Goal: Information Seeking & Learning: Find specific fact

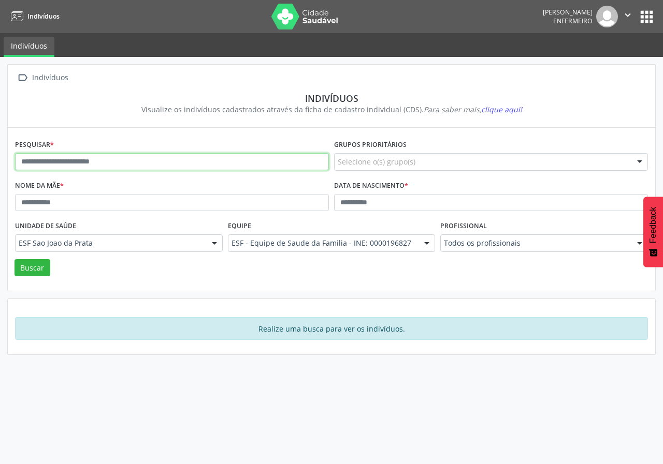
click at [49, 161] on input "text" at bounding box center [172, 162] width 314 height 18
paste input "**********"
type input "**********"
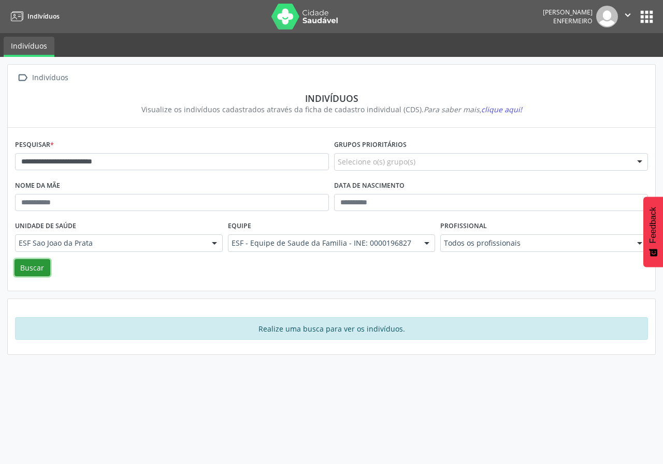
click at [34, 272] on button "Buscar" at bounding box center [32, 268] width 36 height 18
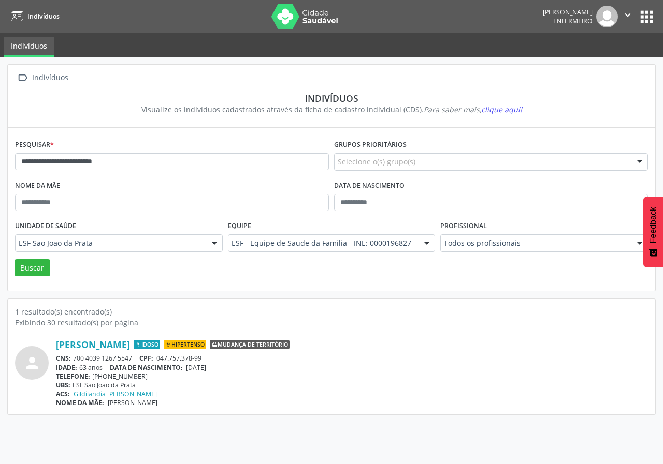
drag, startPoint x: 53, startPoint y: 343, endPoint x: 319, endPoint y: 411, distance: 274.0
click at [319, 411] on div "1 resultado(s) encontrado(s) Exibindo 30 resultado(s) por página person Jose Ca…" at bounding box center [331, 356] width 647 height 115
copy div "Jose Carlos Ribeiro Almeida Idoso Hipertenso Mudança de território CNS: 700 403…"
click at [163, 292] on div "**********" at bounding box center [331, 239] width 648 height 351
click at [33, 270] on button "Buscar" at bounding box center [32, 268] width 36 height 18
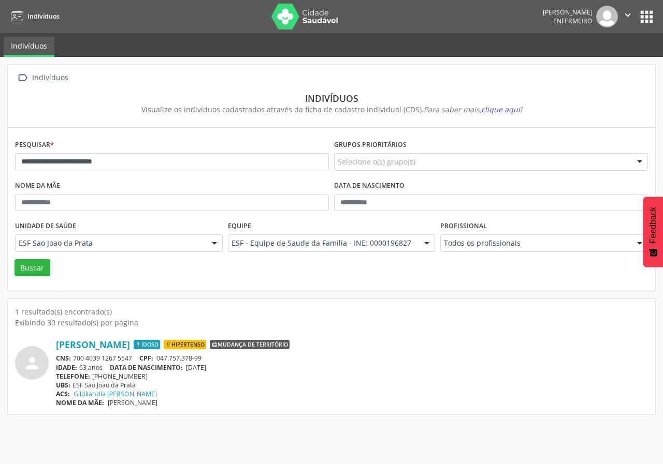
click at [639, 18] on button "apps" at bounding box center [646, 17] width 18 height 18
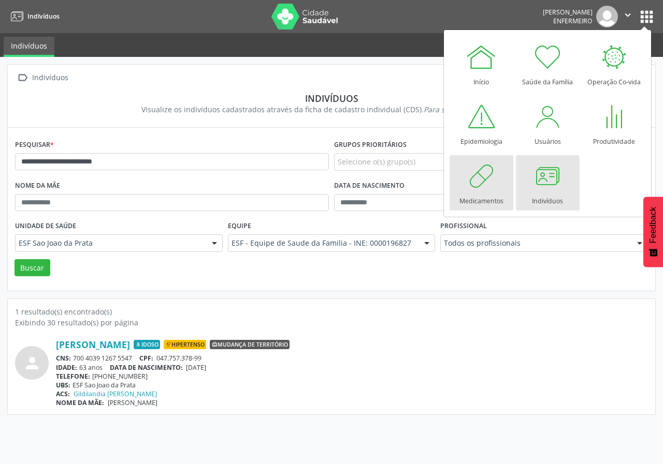
click at [488, 180] on div at bounding box center [480, 175] width 31 height 31
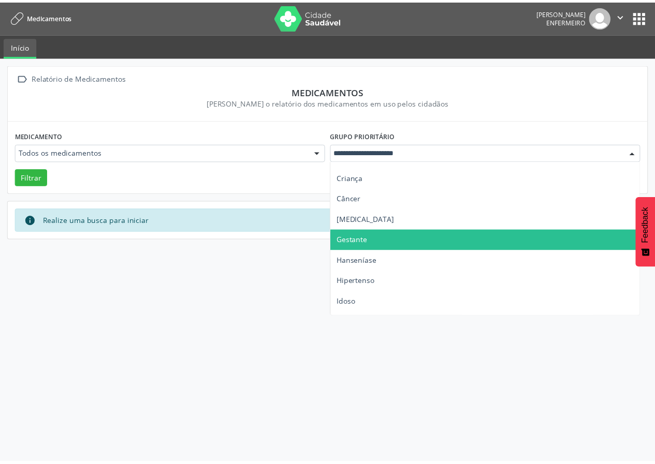
scroll to position [52, 0]
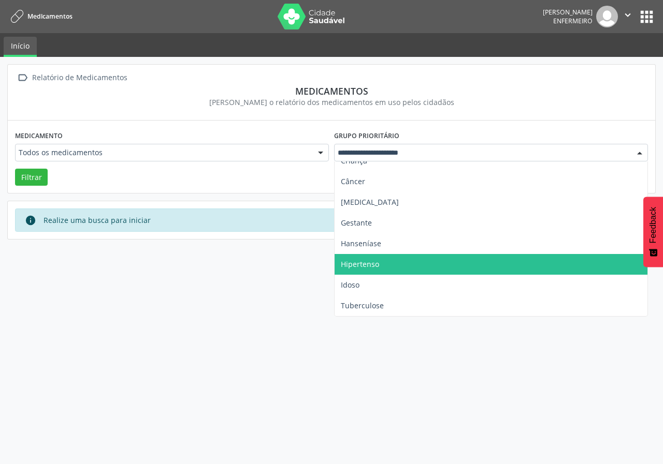
click at [392, 262] on span "Hipertenso" at bounding box center [490, 264] width 313 height 21
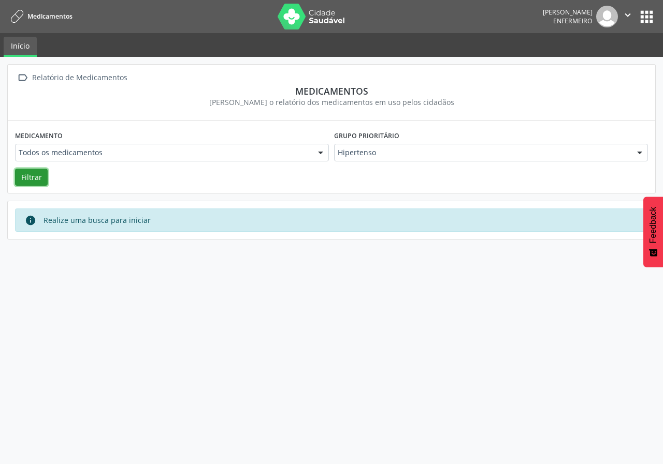
click at [31, 176] on button "Filtrar" at bounding box center [31, 178] width 33 height 18
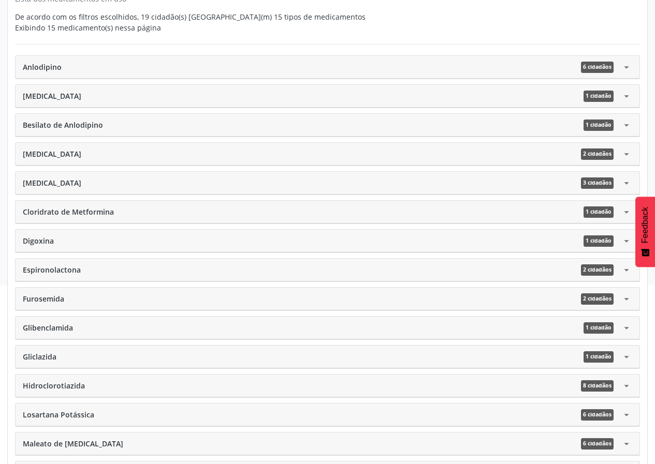
scroll to position [217, 0]
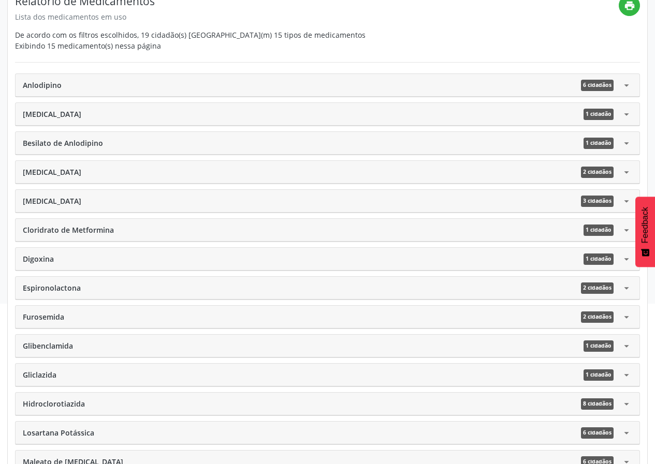
click at [627, 92] on div "Anlodipino 6 cidadãos arrow_drop_down" at bounding box center [328, 85] width 624 height 23
click at [624, 88] on icon "arrow_drop_down" at bounding box center [626, 85] width 11 height 11
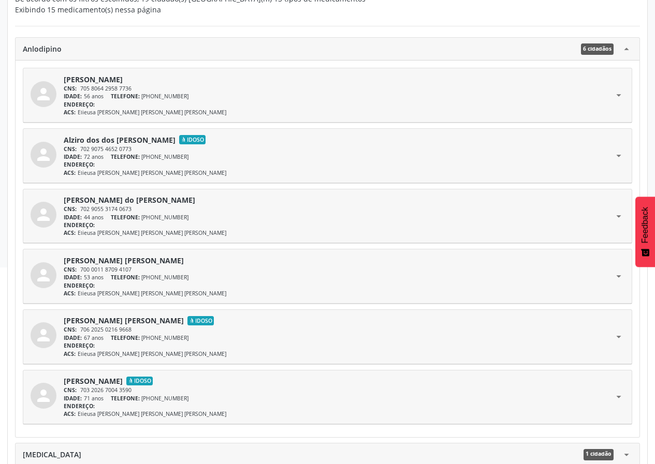
scroll to position [269, 0]
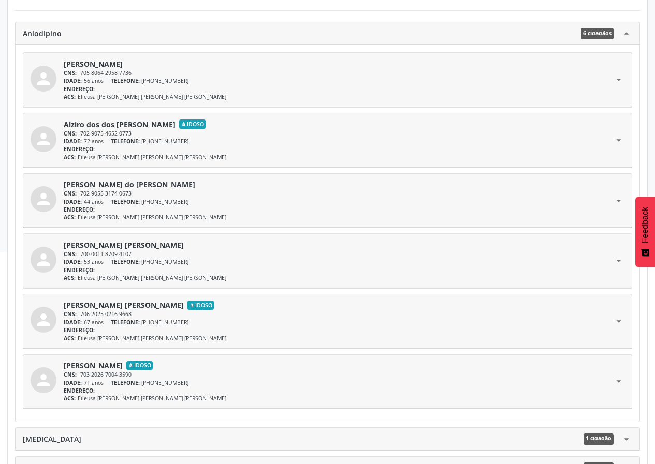
click at [627, 36] on icon "arrow_drop_up" at bounding box center [626, 33] width 11 height 11
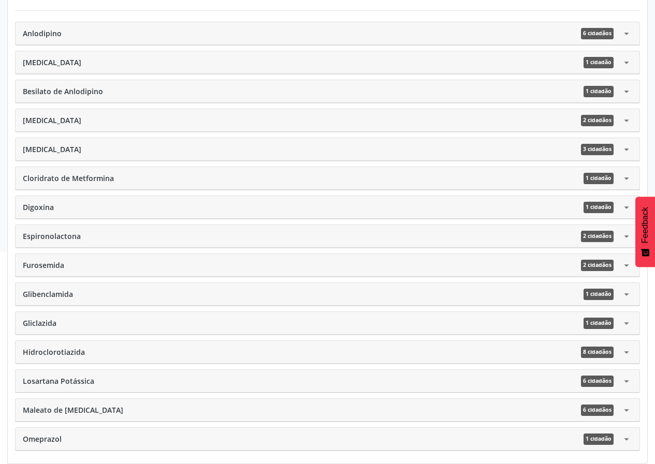
click at [627, 62] on icon "arrow_drop_down" at bounding box center [626, 62] width 11 height 11
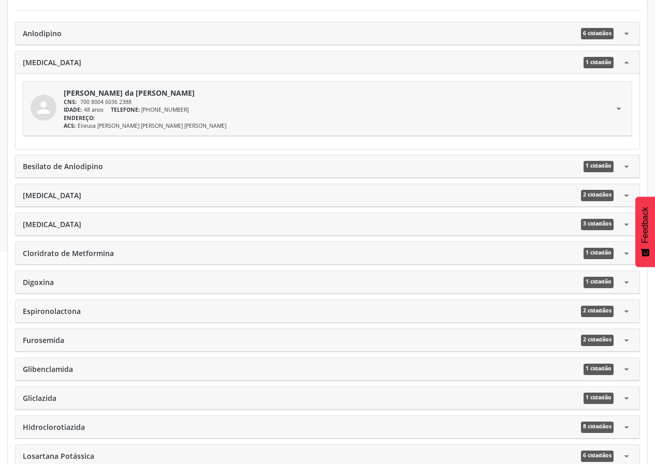
click at [627, 62] on icon "arrow_drop_up" at bounding box center [626, 62] width 11 height 11
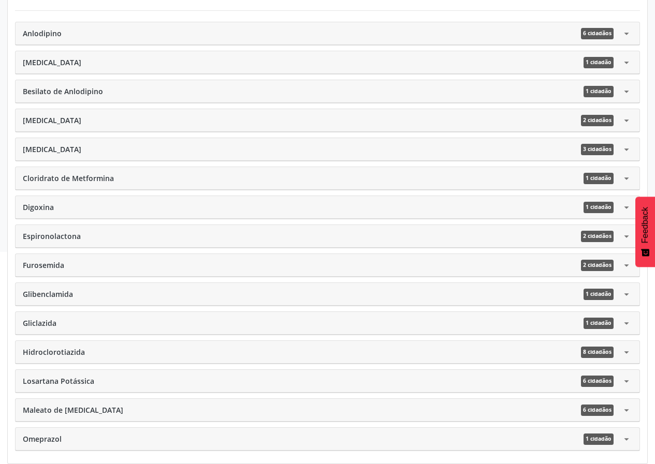
click at [622, 92] on icon "arrow_drop_down" at bounding box center [626, 91] width 11 height 11
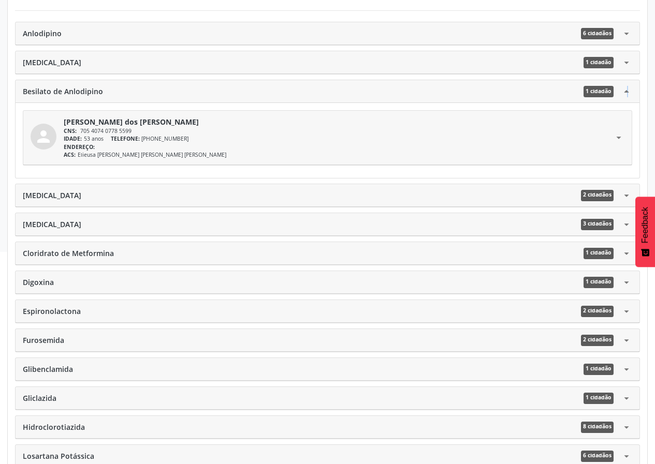
click at [622, 92] on icon "arrow_drop_up" at bounding box center [626, 91] width 11 height 11
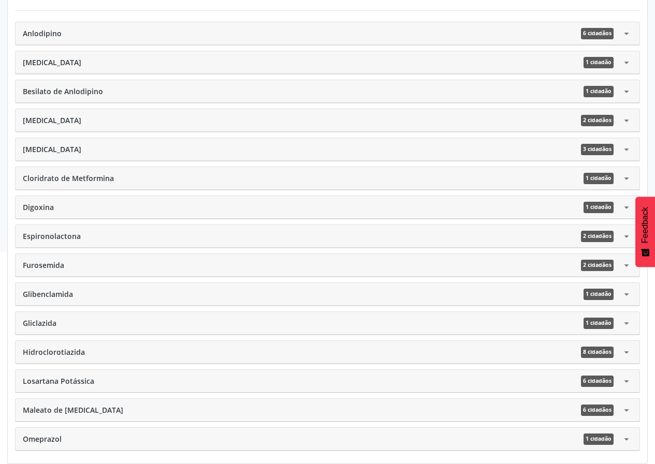
click at [629, 120] on icon "arrow_drop_down" at bounding box center [626, 120] width 11 height 11
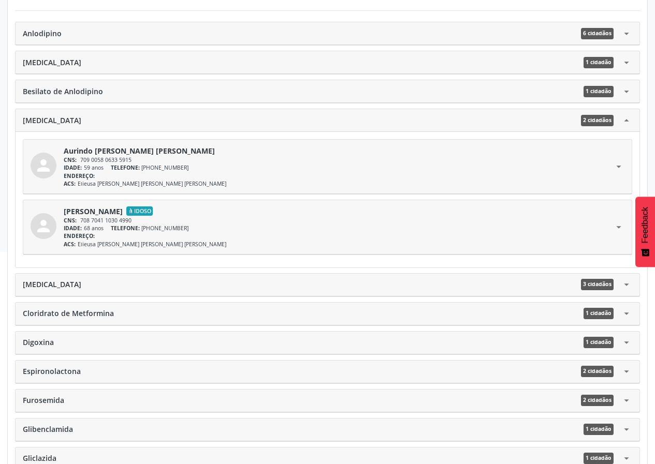
click at [625, 119] on icon "arrow_drop_up" at bounding box center [626, 120] width 11 height 11
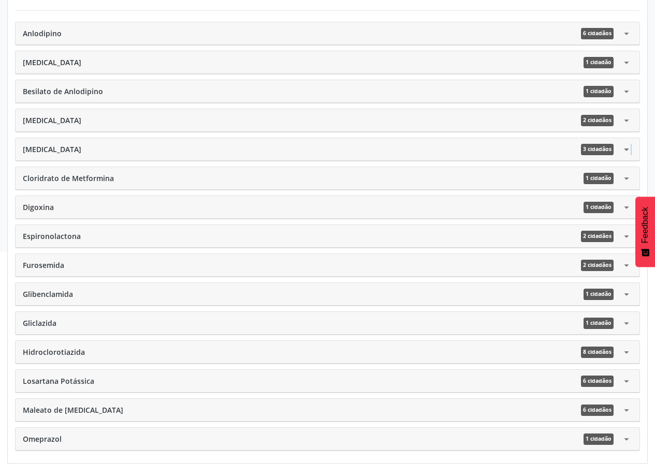
click at [626, 148] on icon "arrow_drop_down" at bounding box center [626, 149] width 11 height 11
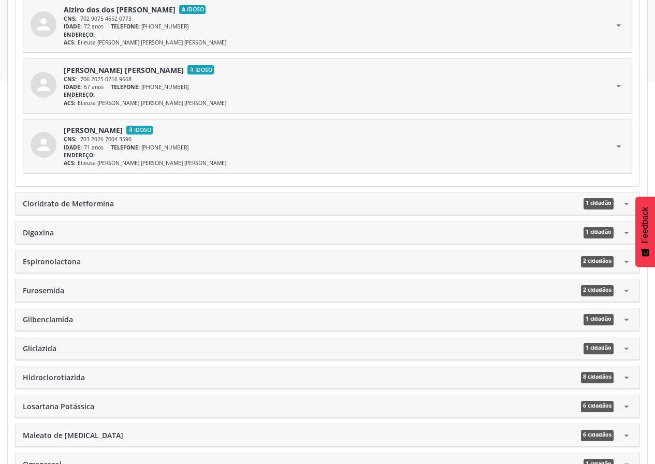
scroll to position [465, 0]
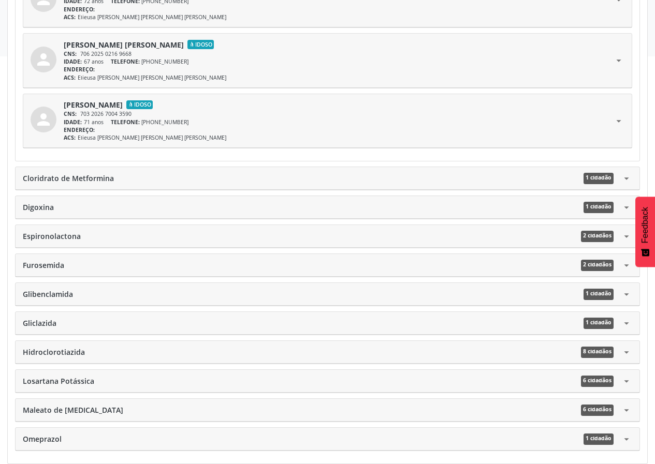
click at [624, 176] on icon "arrow_drop_down" at bounding box center [626, 178] width 11 height 11
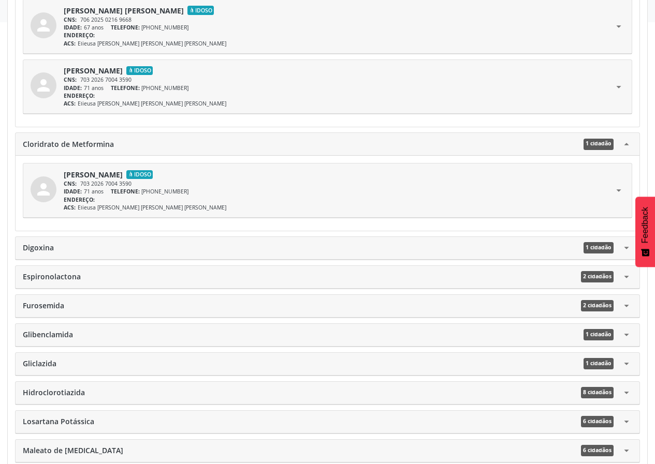
scroll to position [540, 0]
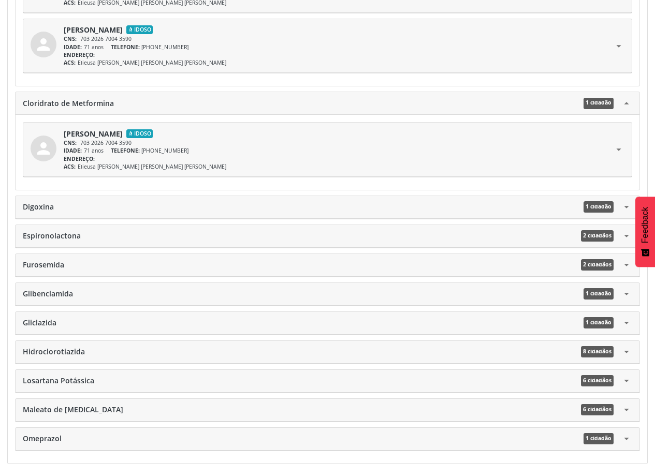
click at [629, 210] on icon "arrow_drop_down" at bounding box center [626, 206] width 11 height 11
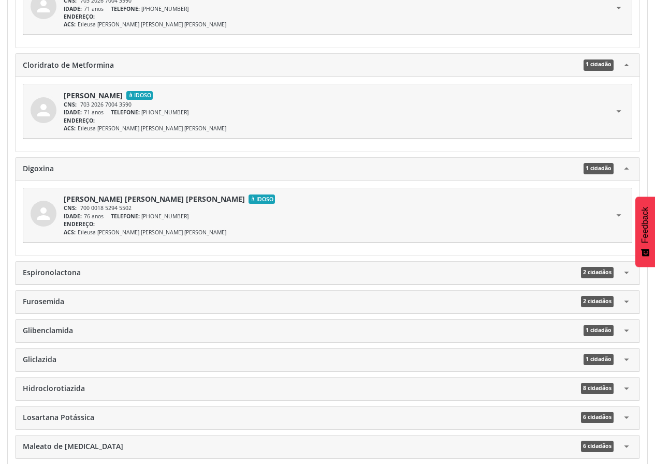
scroll to position [615, 0]
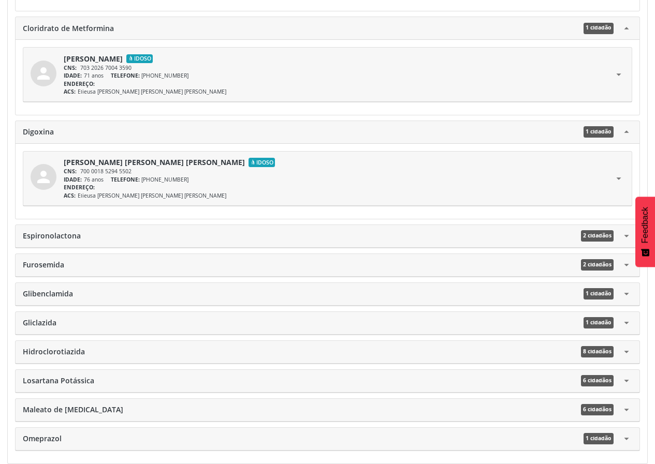
click at [628, 235] on icon "arrow_drop_down" at bounding box center [626, 235] width 11 height 11
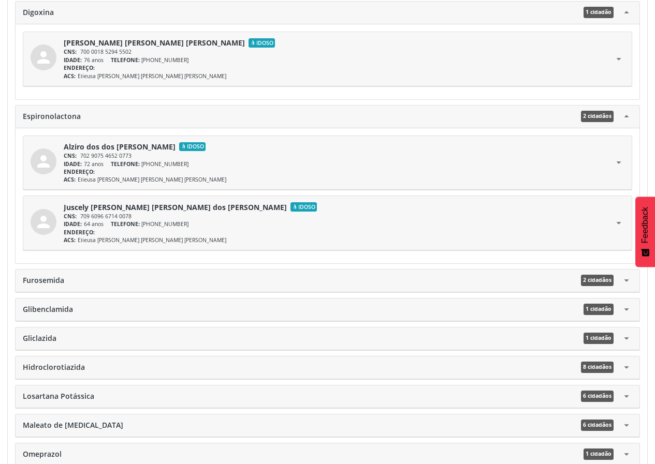
scroll to position [750, 0]
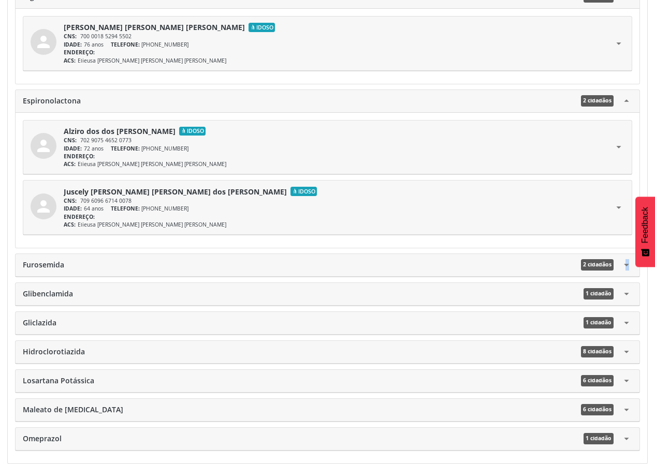
click at [621, 264] on icon "arrow_drop_down" at bounding box center [626, 264] width 11 height 11
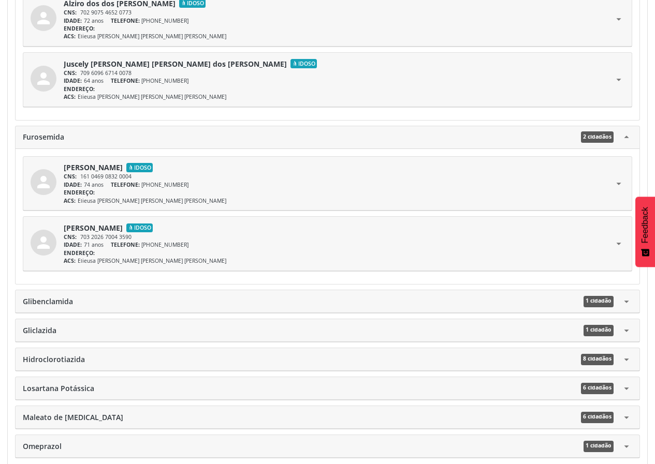
scroll to position [885, 0]
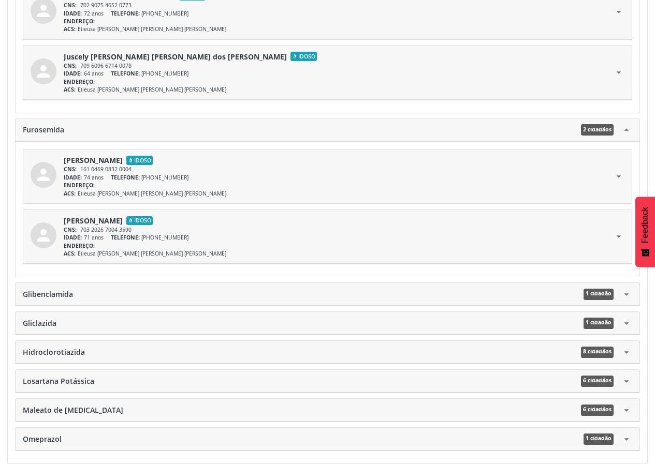
click at [626, 296] on icon "arrow_drop_down" at bounding box center [626, 294] width 11 height 11
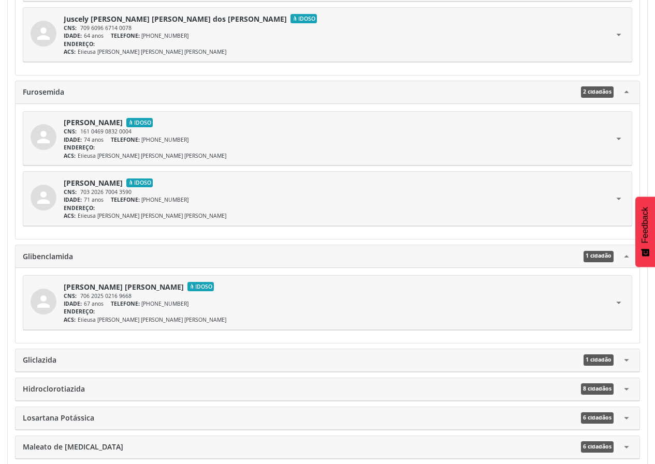
scroll to position [960, 0]
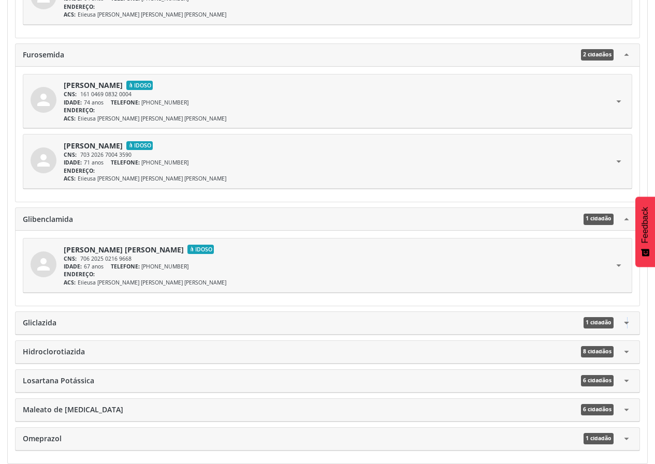
click at [622, 323] on icon "arrow_drop_down" at bounding box center [626, 322] width 11 height 11
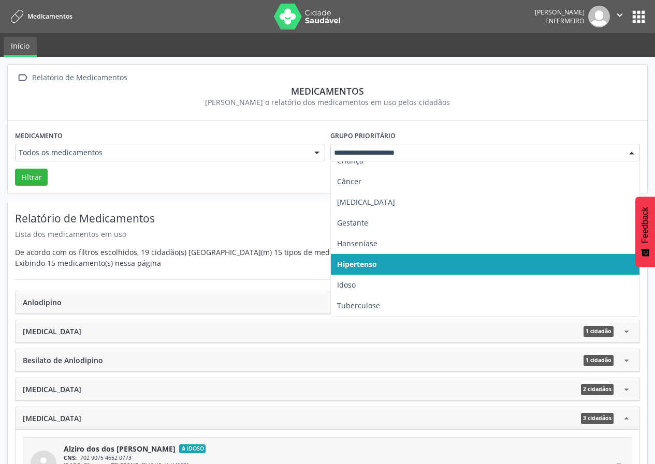
scroll to position [52, 0]
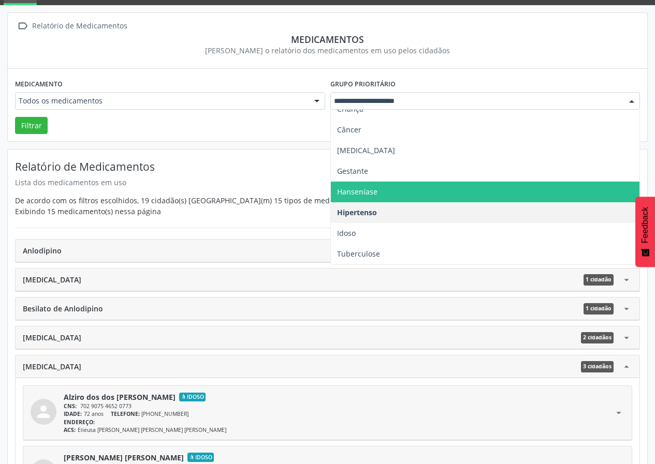
click at [465, 198] on span "Hanseníase" at bounding box center [485, 192] width 309 height 21
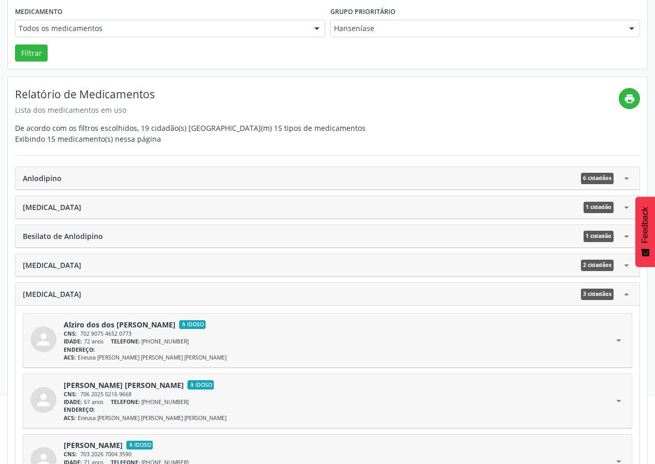
scroll to position [104, 0]
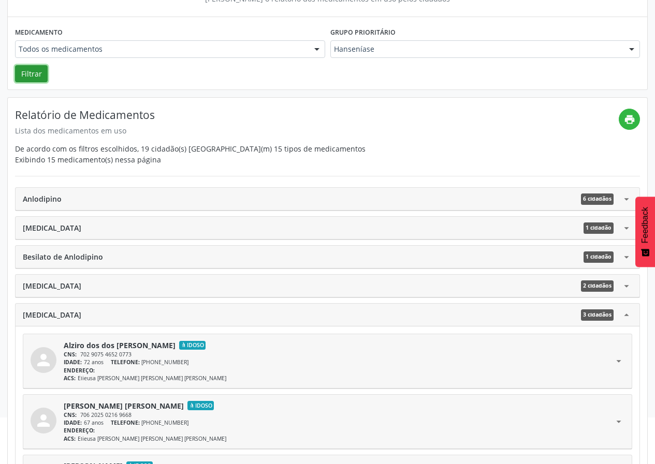
click at [31, 69] on button "Filtrar" at bounding box center [31, 74] width 33 height 18
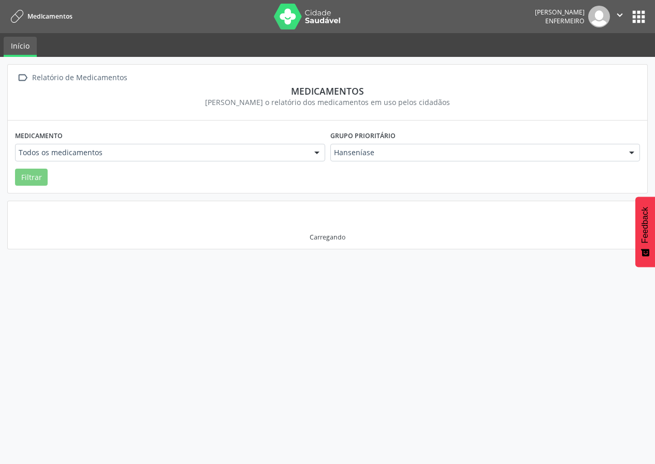
scroll to position [0, 0]
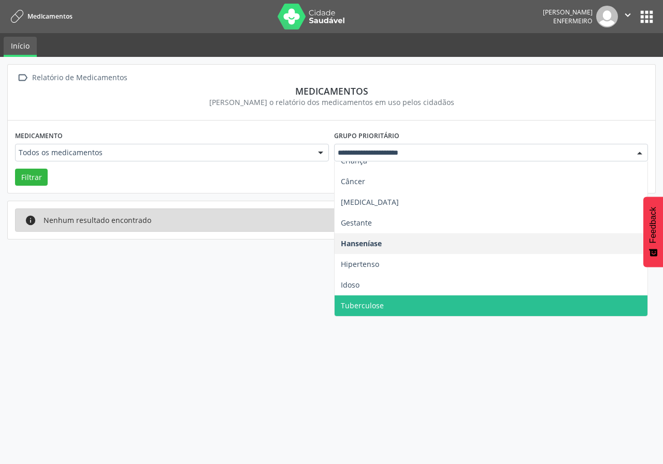
click at [409, 299] on span "Tuberculose" at bounding box center [490, 306] width 313 height 21
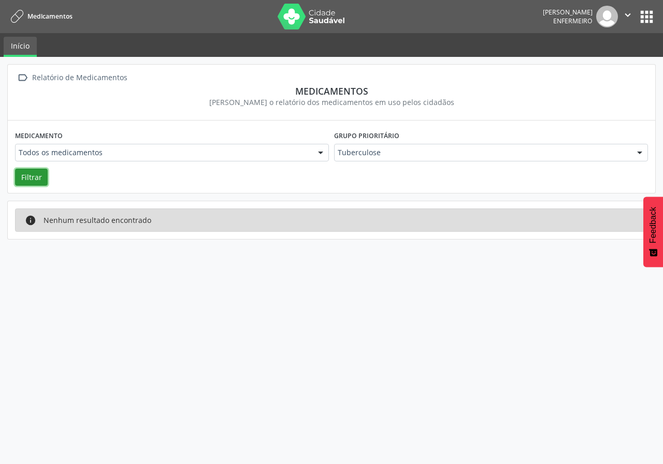
click at [27, 179] on button "Filtrar" at bounding box center [31, 178] width 33 height 18
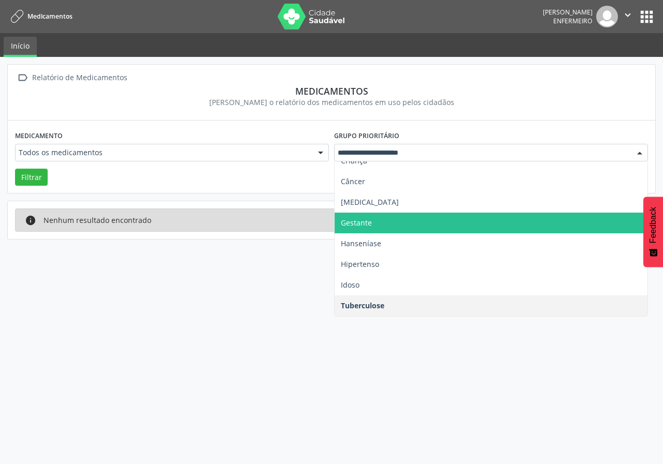
click at [387, 223] on span "Gestante" at bounding box center [490, 223] width 313 height 21
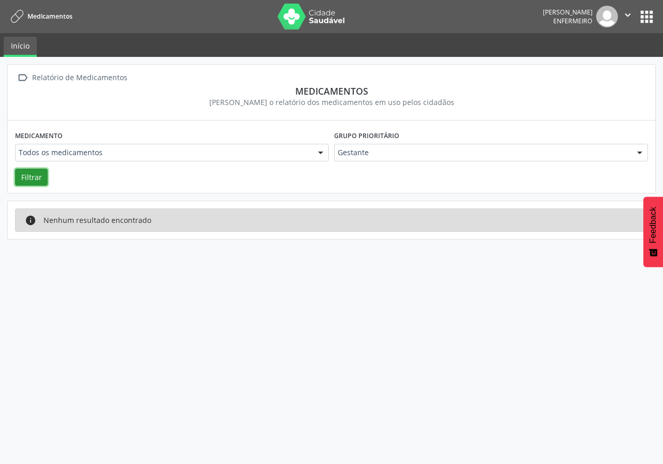
click at [29, 179] on button "Filtrar" at bounding box center [31, 178] width 33 height 18
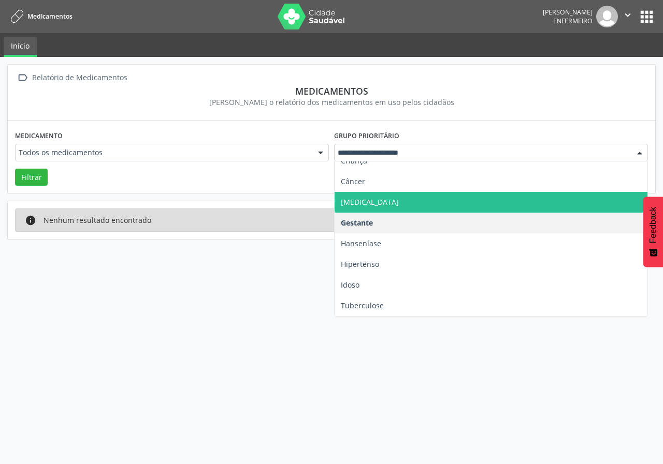
click at [368, 201] on span "[MEDICAL_DATA]" at bounding box center [370, 202] width 58 height 10
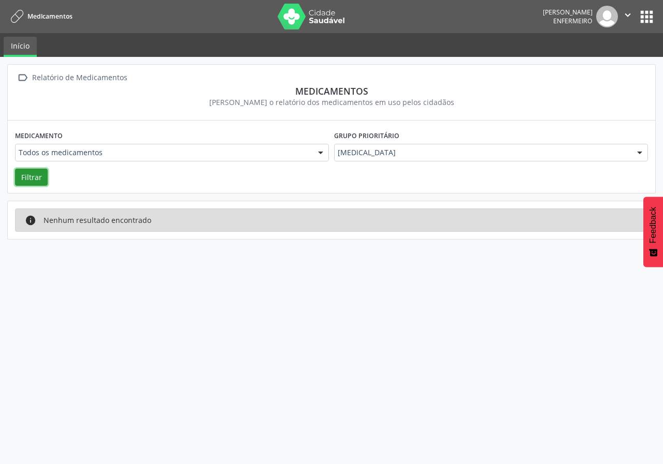
click at [39, 180] on button "Filtrar" at bounding box center [31, 178] width 33 height 18
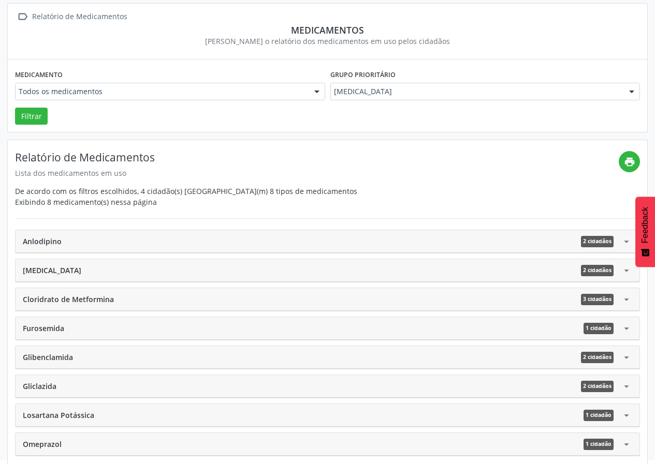
scroll to position [66, 0]
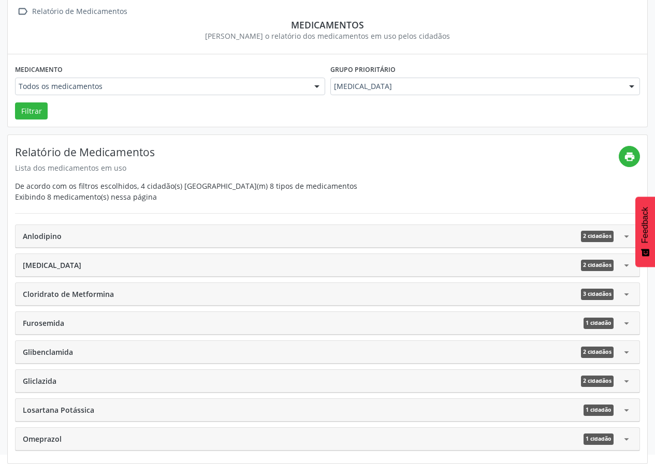
click at [624, 240] on icon "arrow_drop_down" at bounding box center [626, 236] width 11 height 11
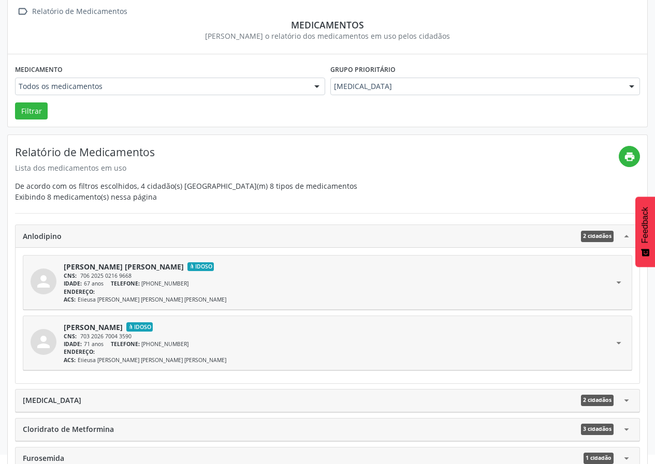
click at [624, 240] on icon "arrow_drop_up" at bounding box center [626, 236] width 11 height 11
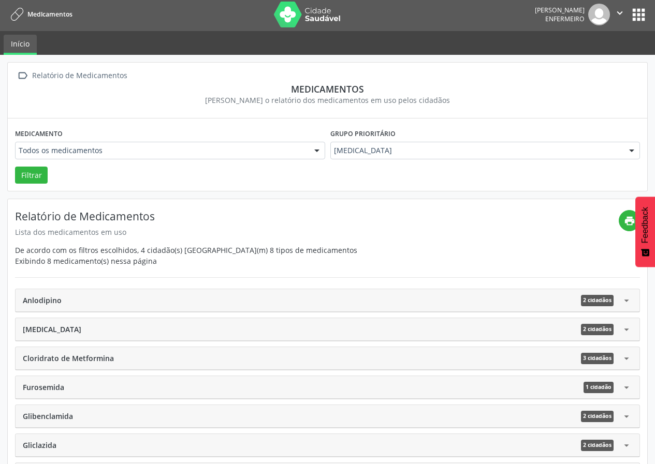
scroll to position [0, 0]
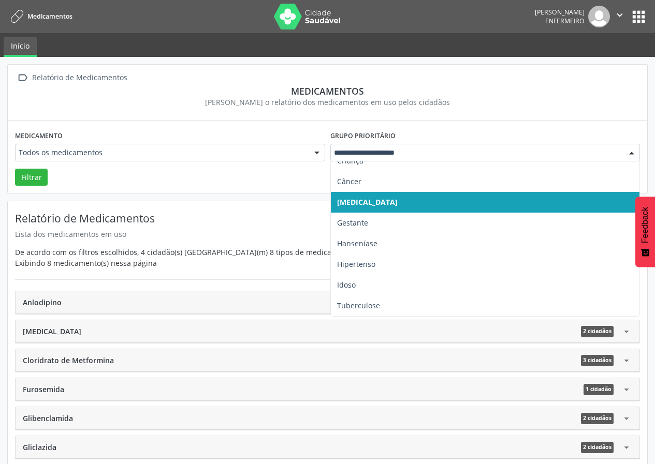
click at [631, 152] on div at bounding box center [632, 153] width 16 height 18
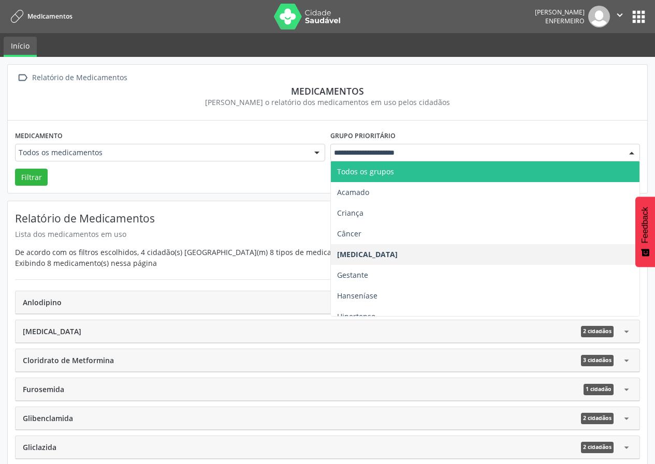
click at [382, 171] on span "Todos os grupos" at bounding box center [365, 172] width 57 height 10
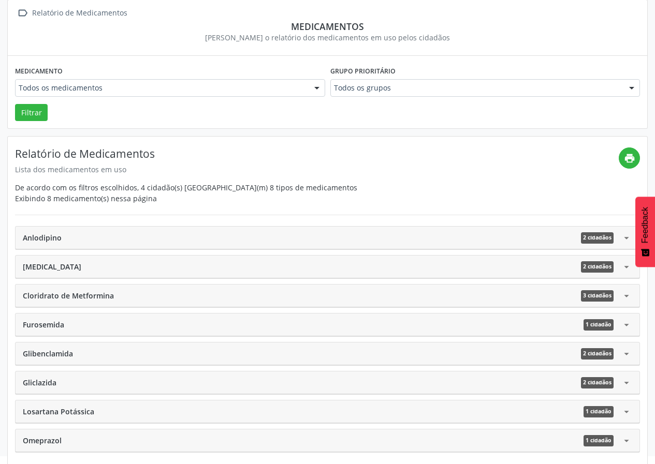
scroll to position [66, 0]
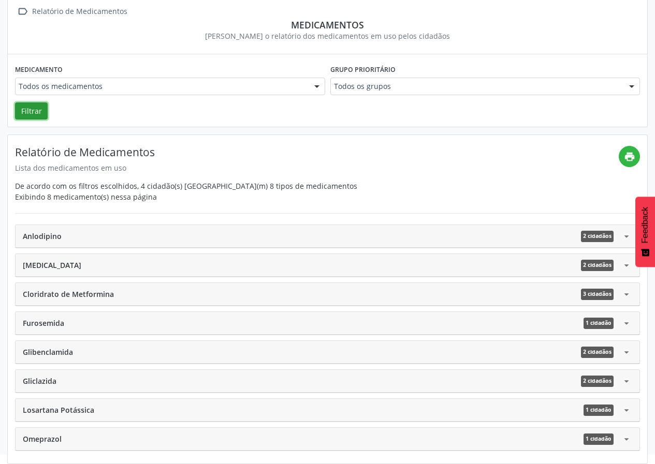
click at [22, 115] on button "Filtrar" at bounding box center [31, 112] width 33 height 18
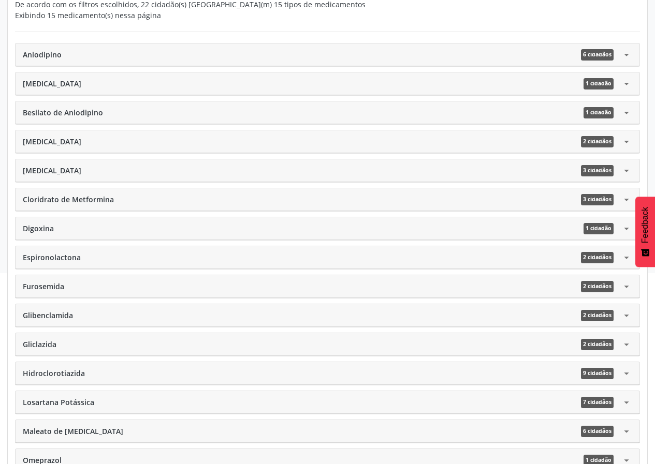
scroll to position [269, 0]
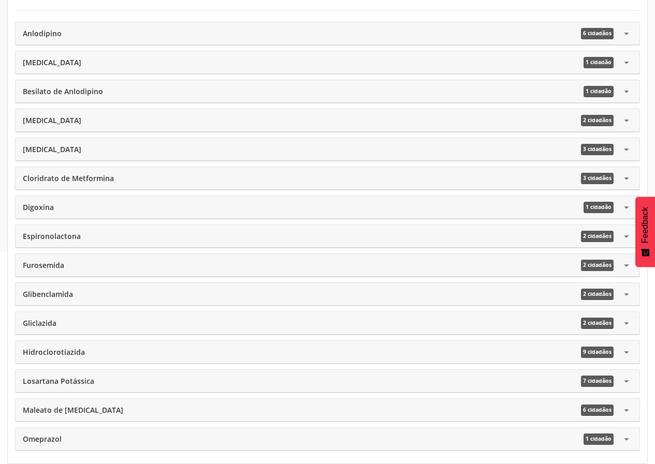
click at [631, 38] on icon "arrow_drop_down" at bounding box center [626, 33] width 11 height 11
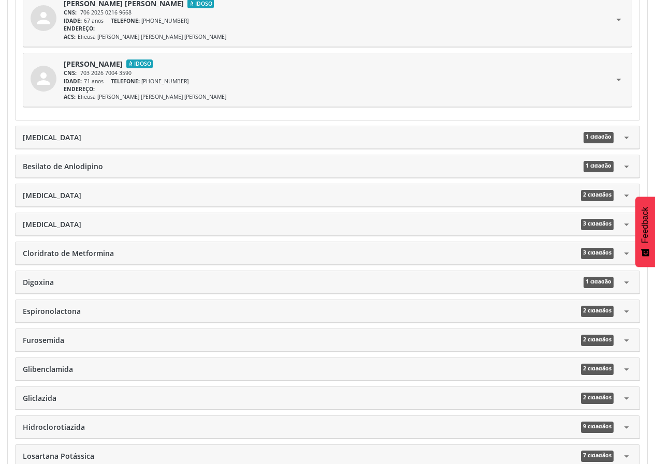
scroll to position [580, 0]
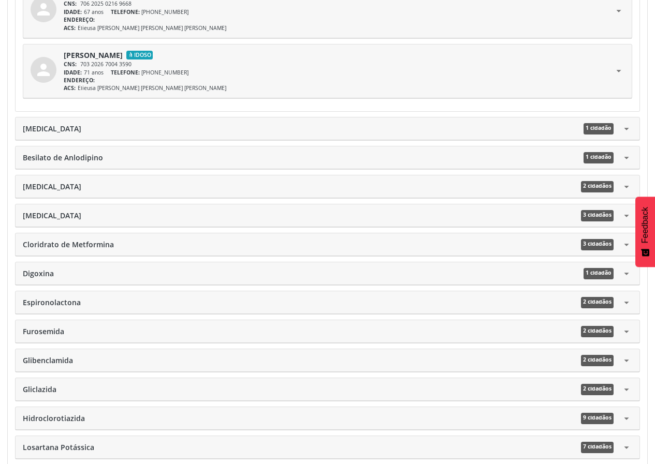
click at [625, 133] on icon "arrow_drop_down" at bounding box center [626, 128] width 11 height 11
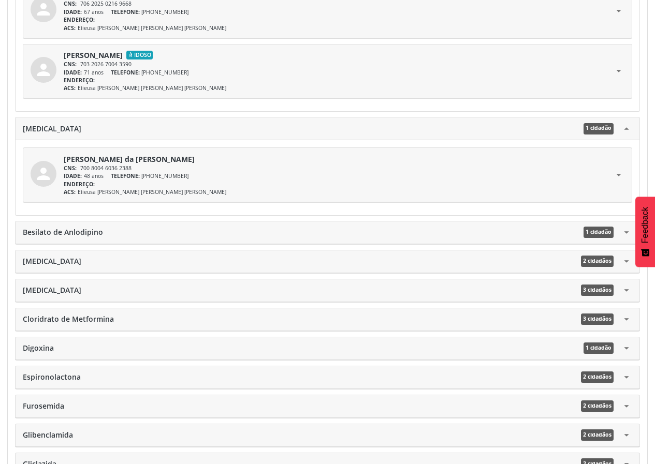
click at [629, 226] on div "Besilato de Anlodipino 1 cidadão arrow_drop_down" at bounding box center [328, 233] width 624 height 23
click at [627, 237] on icon "arrow_drop_down" at bounding box center [626, 232] width 11 height 11
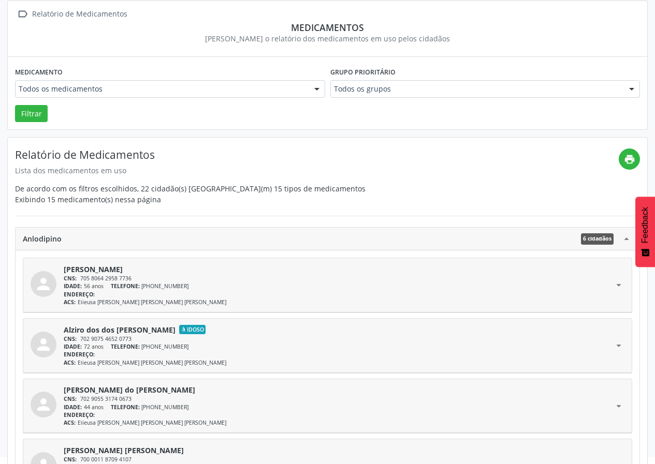
scroll to position [62, 0]
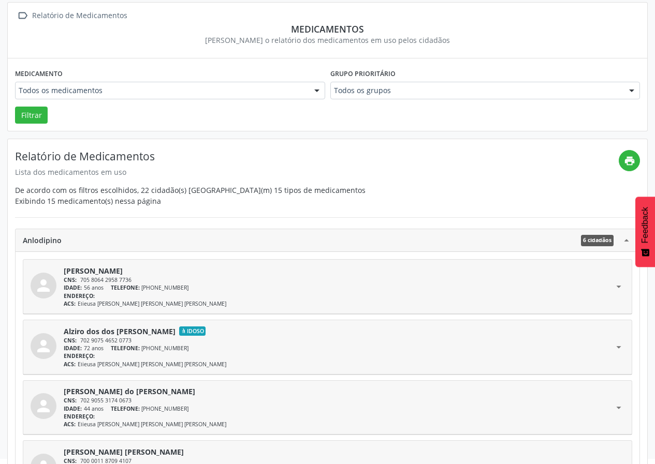
click at [630, 243] on icon "arrow_drop_up" at bounding box center [626, 240] width 11 height 11
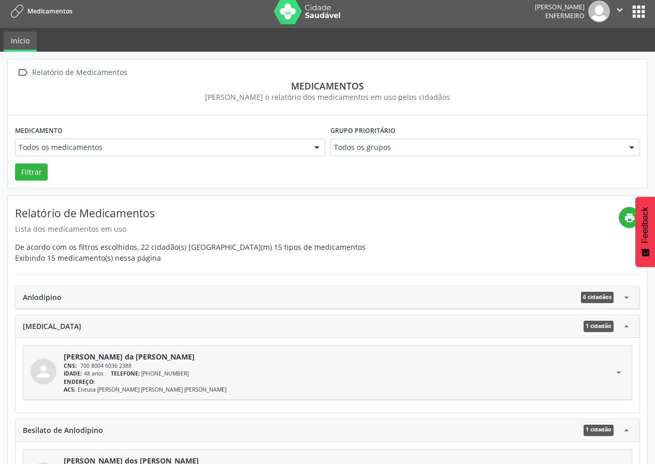
scroll to position [0, 0]
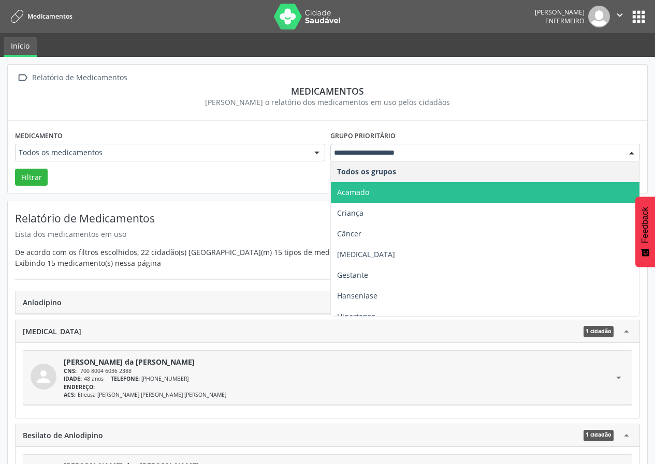
click at [460, 198] on span "Acamado" at bounding box center [485, 192] width 309 height 21
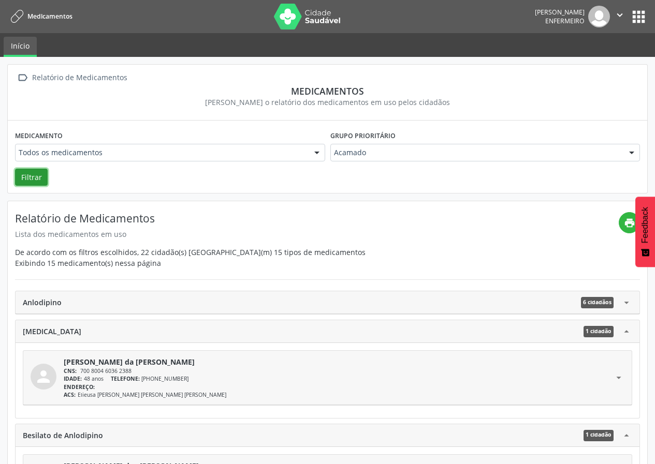
click at [40, 178] on button "Filtrar" at bounding box center [31, 178] width 33 height 18
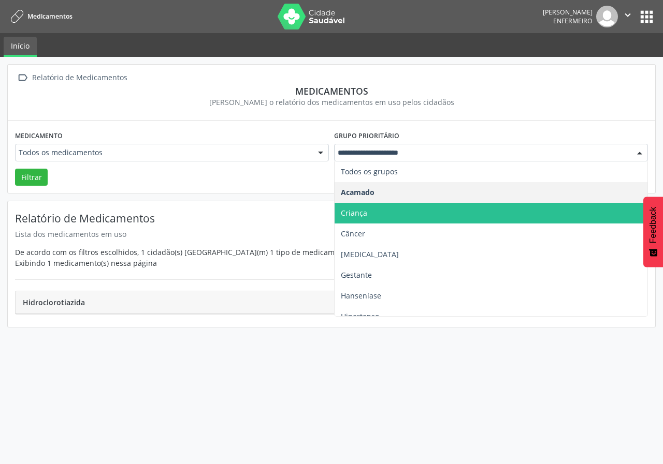
click at [365, 211] on span "Criança" at bounding box center [354, 213] width 26 height 10
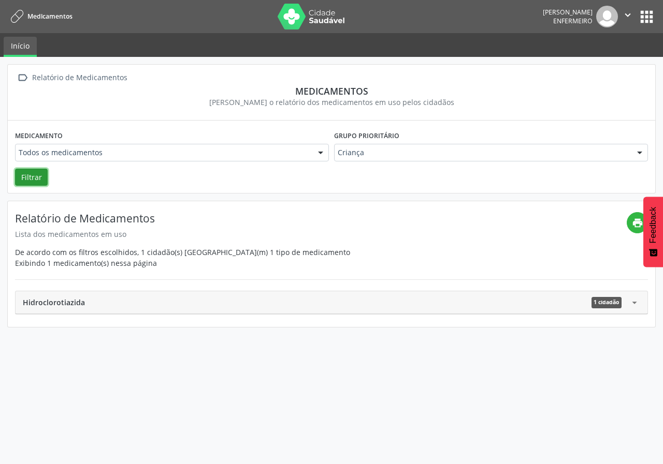
click at [39, 171] on button "Filtrar" at bounding box center [31, 178] width 33 height 18
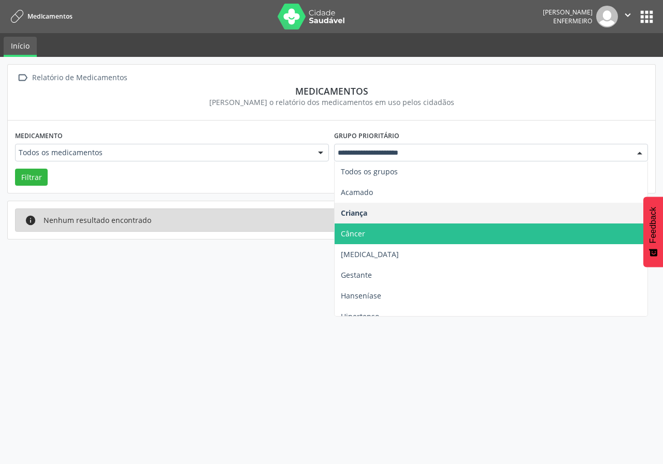
click at [379, 228] on span "Câncer" at bounding box center [490, 234] width 313 height 21
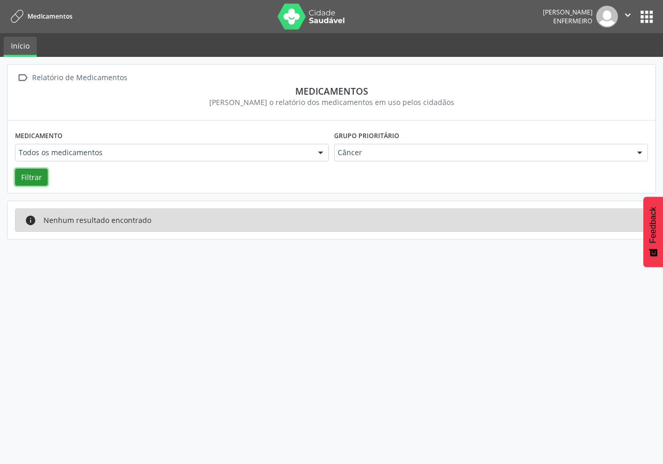
click at [32, 173] on button "Filtrar" at bounding box center [31, 178] width 33 height 18
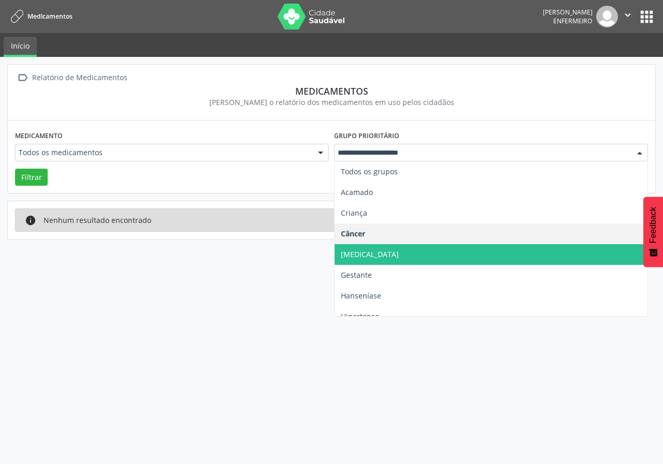
drag, startPoint x: 359, startPoint y: 252, endPoint x: 346, endPoint y: 251, distance: 13.0
click at [358, 253] on span "[MEDICAL_DATA]" at bounding box center [370, 255] width 58 height 10
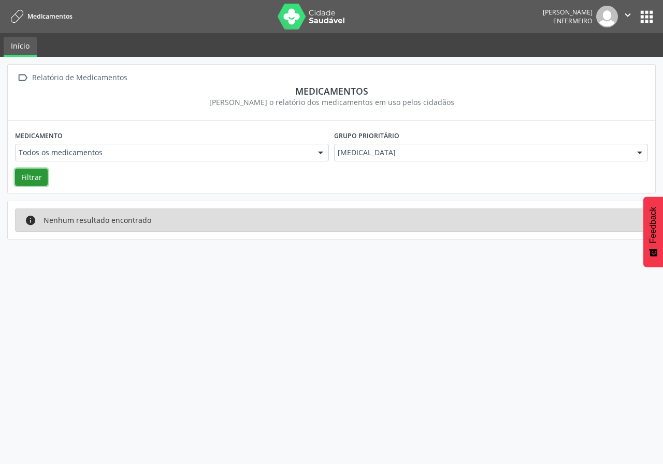
click at [37, 180] on button "Filtrar" at bounding box center [31, 178] width 33 height 18
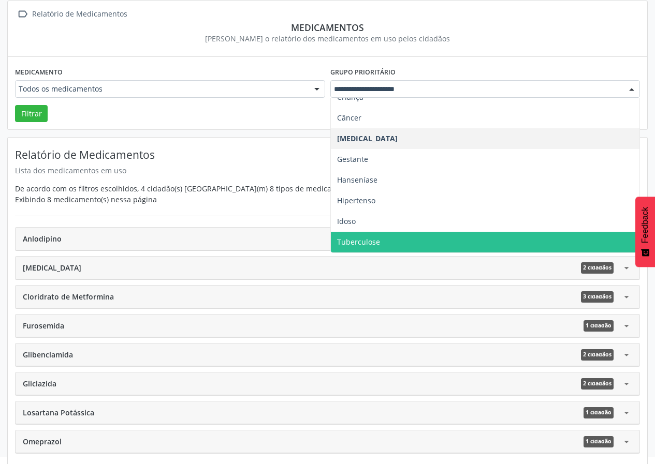
scroll to position [66, 0]
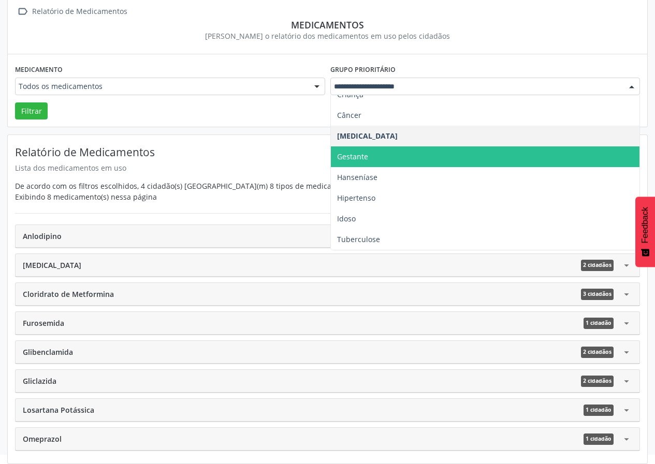
click at [380, 150] on span "Gestante" at bounding box center [485, 157] width 309 height 21
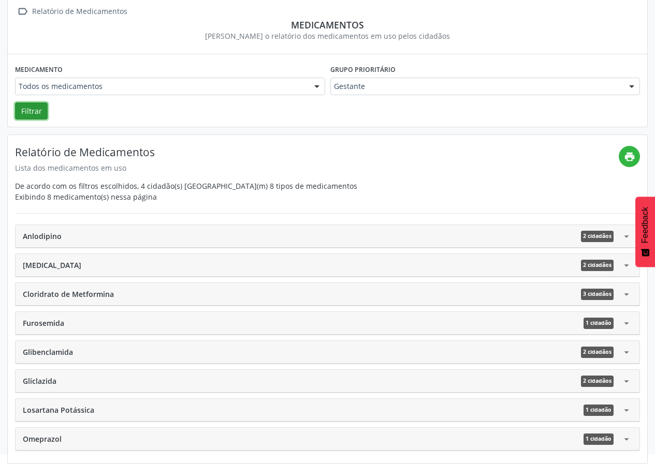
click at [23, 107] on button "Filtrar" at bounding box center [31, 112] width 33 height 18
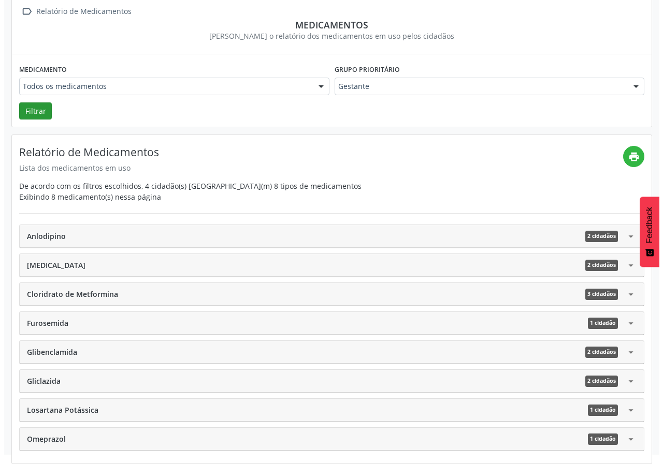
scroll to position [0, 0]
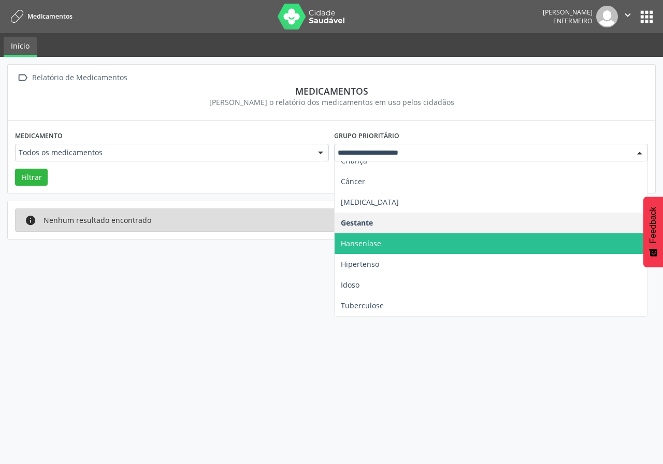
click at [361, 240] on span "Hanseníase" at bounding box center [361, 244] width 40 height 10
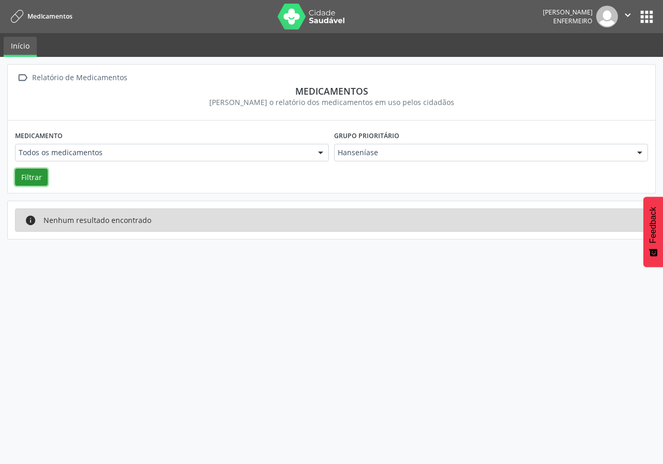
click at [34, 180] on button "Filtrar" at bounding box center [31, 178] width 33 height 18
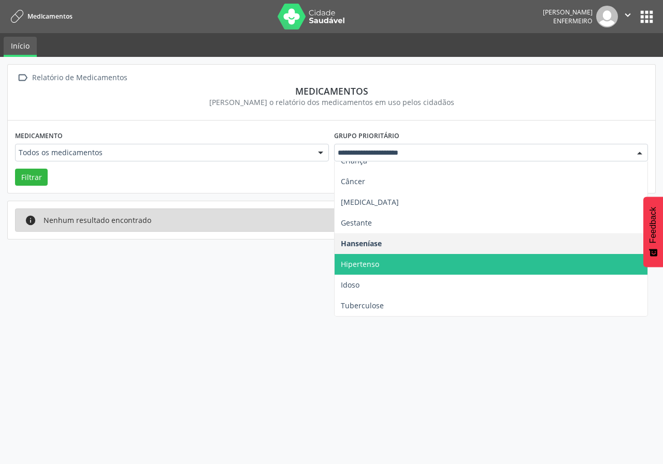
click at [360, 266] on span "Hipertenso" at bounding box center [360, 264] width 38 height 10
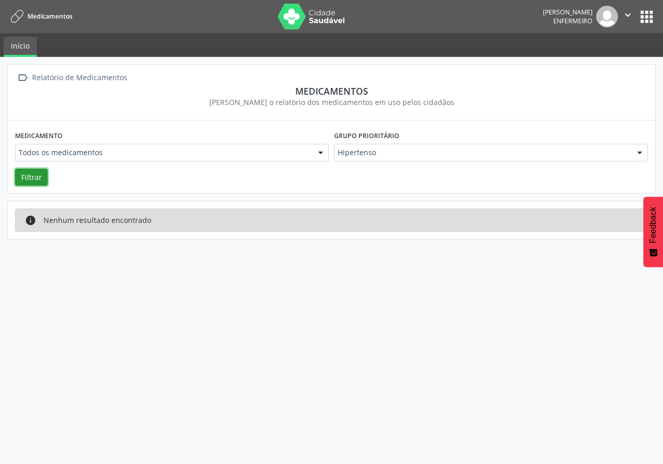
click at [24, 172] on button "Filtrar" at bounding box center [31, 178] width 33 height 18
